Goal: Task Accomplishment & Management: Use online tool/utility

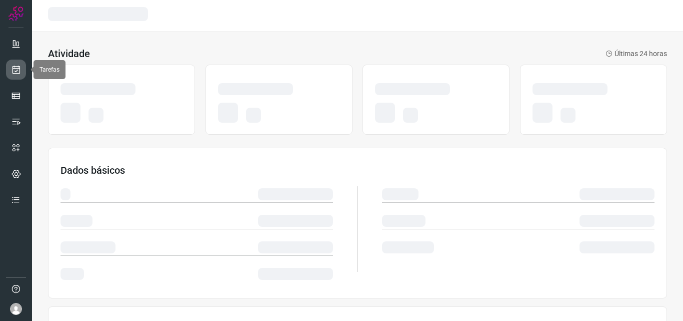
click at [12, 69] on icon at bounding box center [16, 70] width 11 height 10
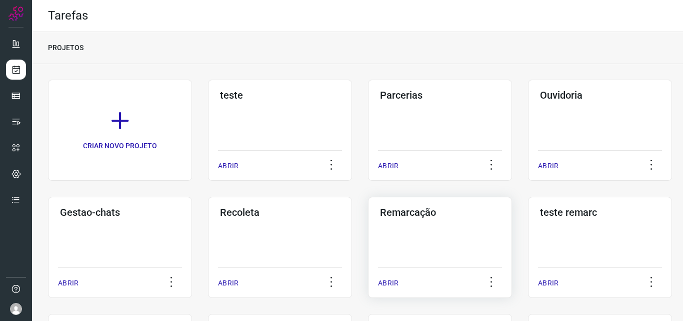
click at [453, 244] on div "Remarcação ABRIR" at bounding box center [440, 247] width 144 height 101
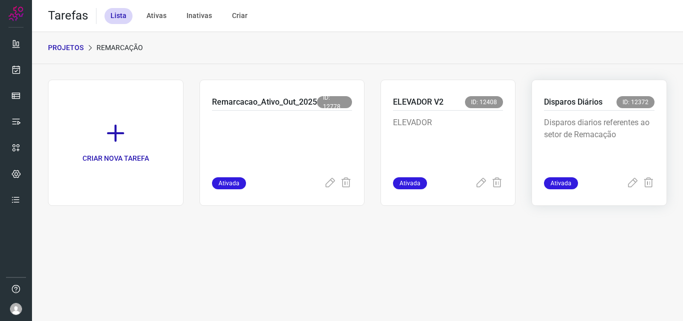
click at [566, 116] on div "Disparos diarios referentes ao setor de Remacação" at bounding box center [599, 144] width 111 height 67
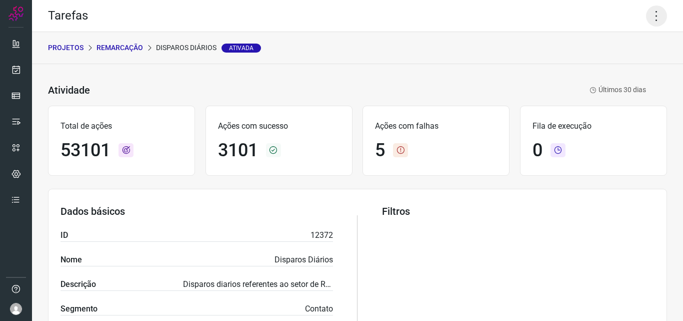
click at [646, 17] on icon at bounding box center [656, 16] width 21 height 21
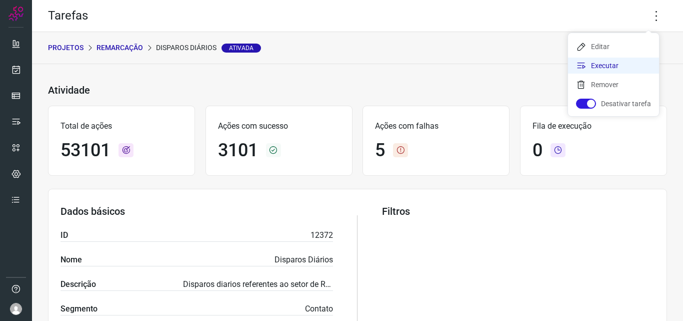
click at [619, 60] on li "Executar" at bounding box center [613, 66] width 91 height 16
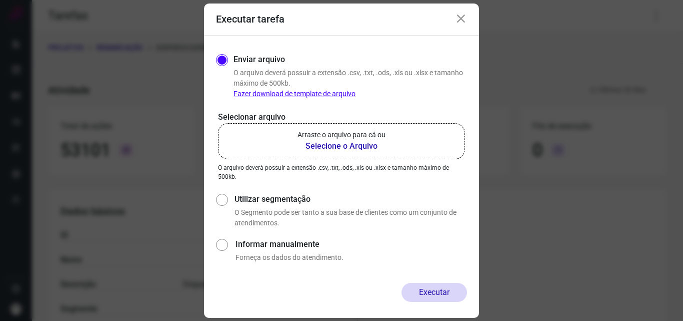
click at [401, 142] on label "Arraste o arquivo para cá ou Selecione o Arquivo" at bounding box center [341, 141] width 247 height 36
click at [0, 0] on input "Arraste o arquivo para cá ou Selecione o Arquivo" at bounding box center [0, 0] width 0 height 0
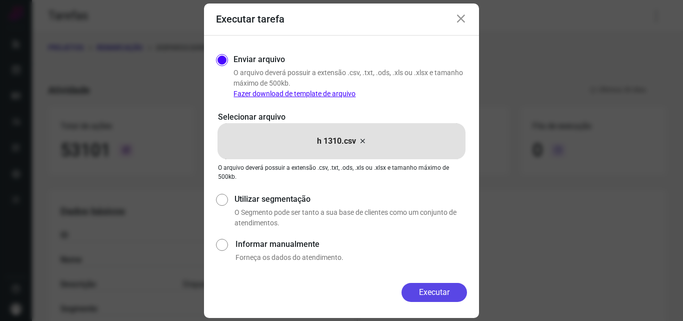
click at [427, 299] on button "Executar" at bounding box center [435, 292] width 66 height 19
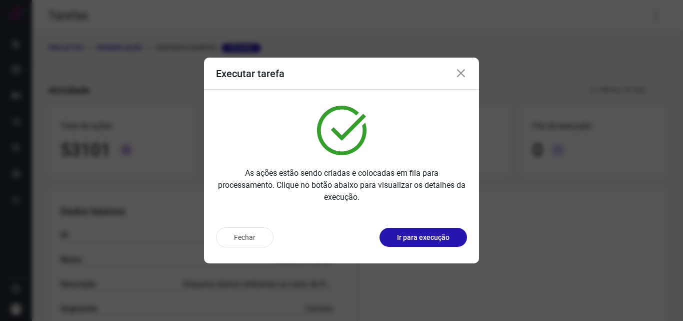
click at [433, 239] on p "Ir para execução" at bounding box center [423, 237] width 53 height 11
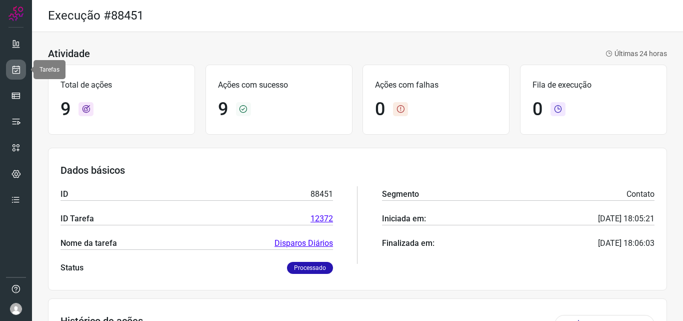
click at [11, 78] on link at bounding box center [16, 70] width 20 height 20
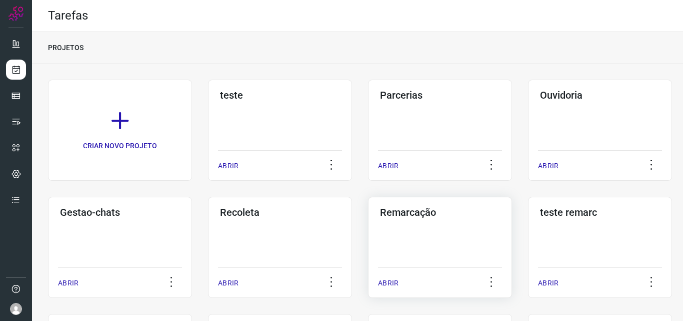
click at [408, 223] on div "Remarcação ABRIR" at bounding box center [440, 247] width 144 height 101
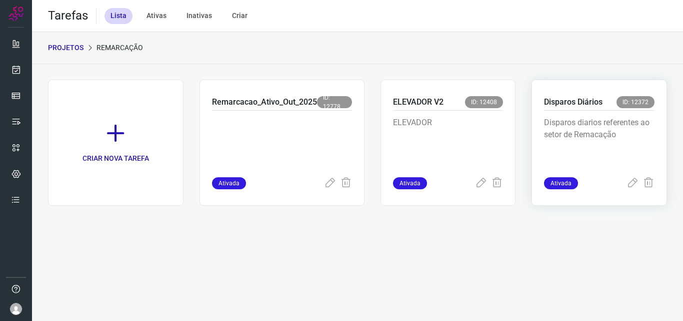
click at [549, 143] on p "Disparos diarios referentes ao setor de Remacação" at bounding box center [599, 142] width 111 height 50
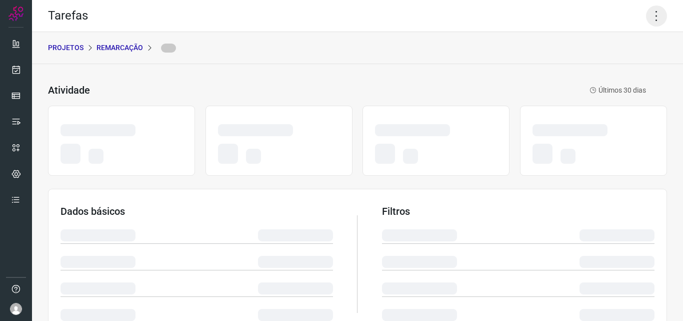
click at [646, 21] on icon at bounding box center [656, 16] width 21 height 21
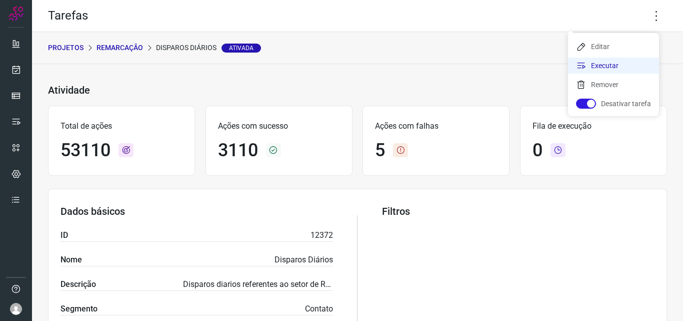
click at [615, 63] on li "Executar" at bounding box center [613, 66] width 91 height 16
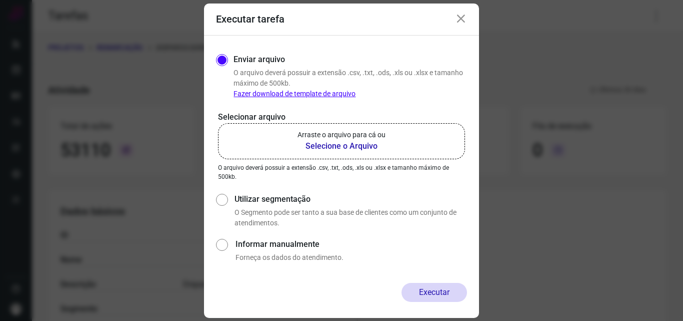
click at [374, 140] on p "Arraste o arquivo para cá ou" at bounding box center [342, 135] width 88 height 11
click at [0, 0] on input "Arraste o arquivo para cá ou Selecione o Arquivo" at bounding box center [0, 0] width 0 height 0
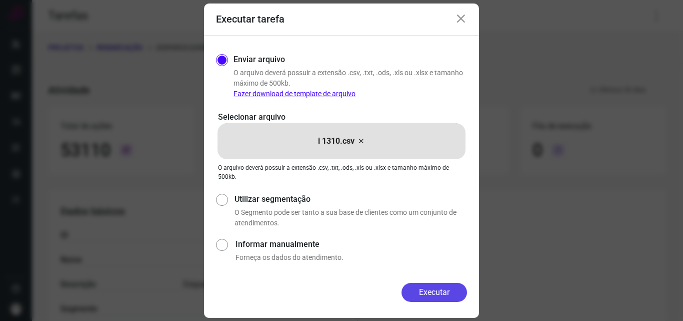
click at [425, 288] on button "Executar" at bounding box center [435, 292] width 66 height 19
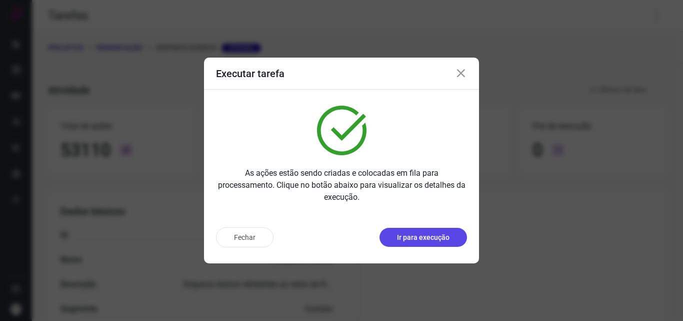
click at [421, 241] on p "Ir para execução" at bounding box center [423, 237] width 53 height 11
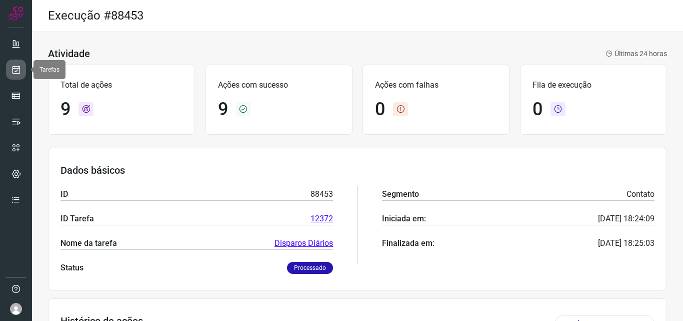
click at [14, 69] on icon at bounding box center [16, 70] width 11 height 10
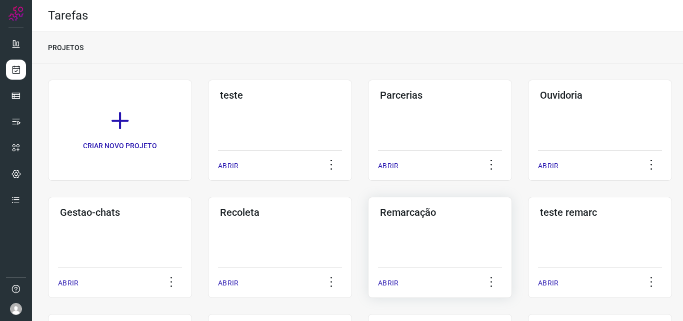
click at [415, 226] on div "Remarcação ABRIR" at bounding box center [440, 247] width 144 height 101
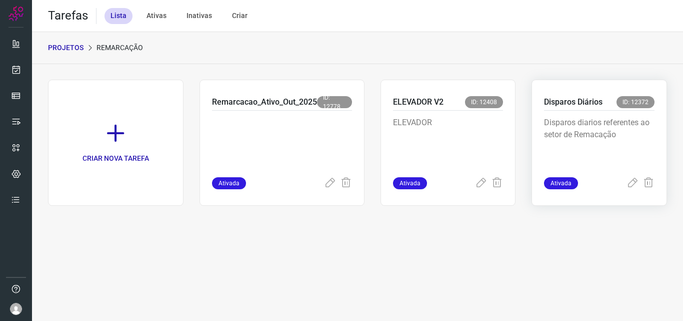
click at [617, 119] on p "Disparos diarios referentes ao setor de Remacação" at bounding box center [599, 142] width 111 height 50
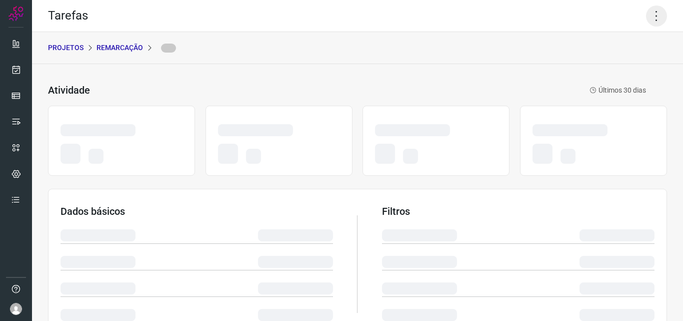
click at [657, 18] on icon at bounding box center [656, 16] width 21 height 21
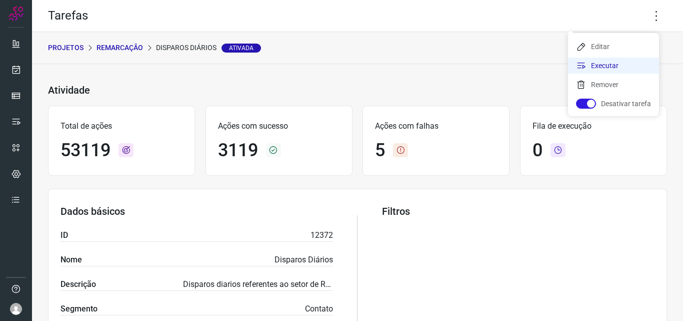
click at [624, 61] on li "Executar" at bounding box center [613, 66] width 91 height 16
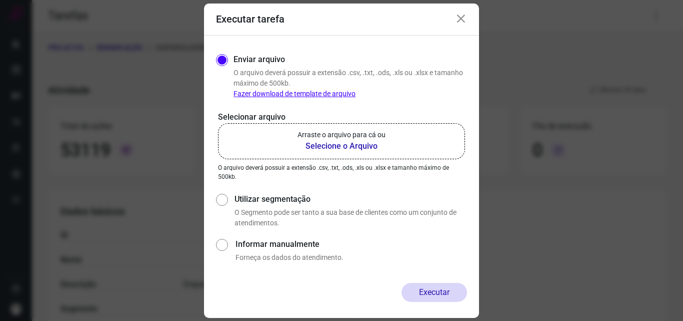
click at [355, 156] on label "Arraste o arquivo para cá ou Selecione o Arquivo" at bounding box center [341, 141] width 247 height 36
click at [0, 0] on input "Arraste o arquivo para cá ou Selecione o Arquivo" at bounding box center [0, 0] width 0 height 0
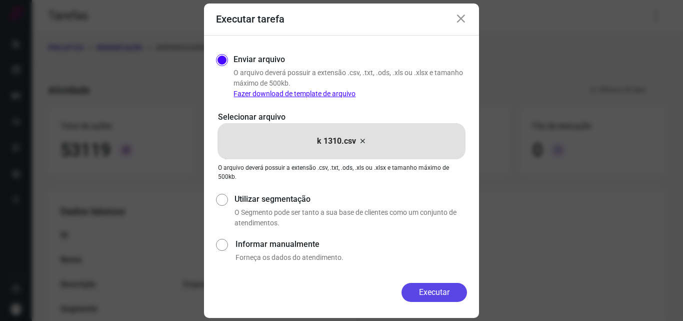
click at [430, 292] on button "Executar" at bounding box center [435, 292] width 66 height 19
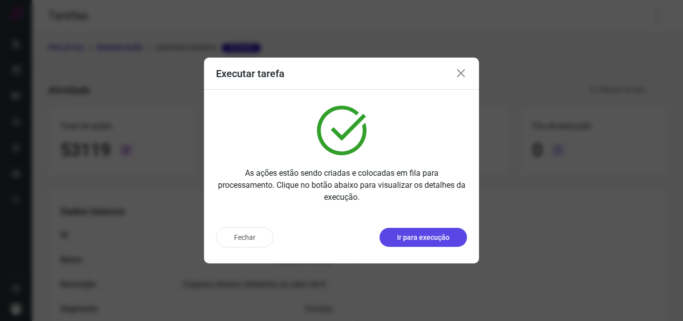
click at [430, 233] on p "Ir para execução" at bounding box center [423, 237] width 53 height 11
